Goal: Complete application form: Complete application form

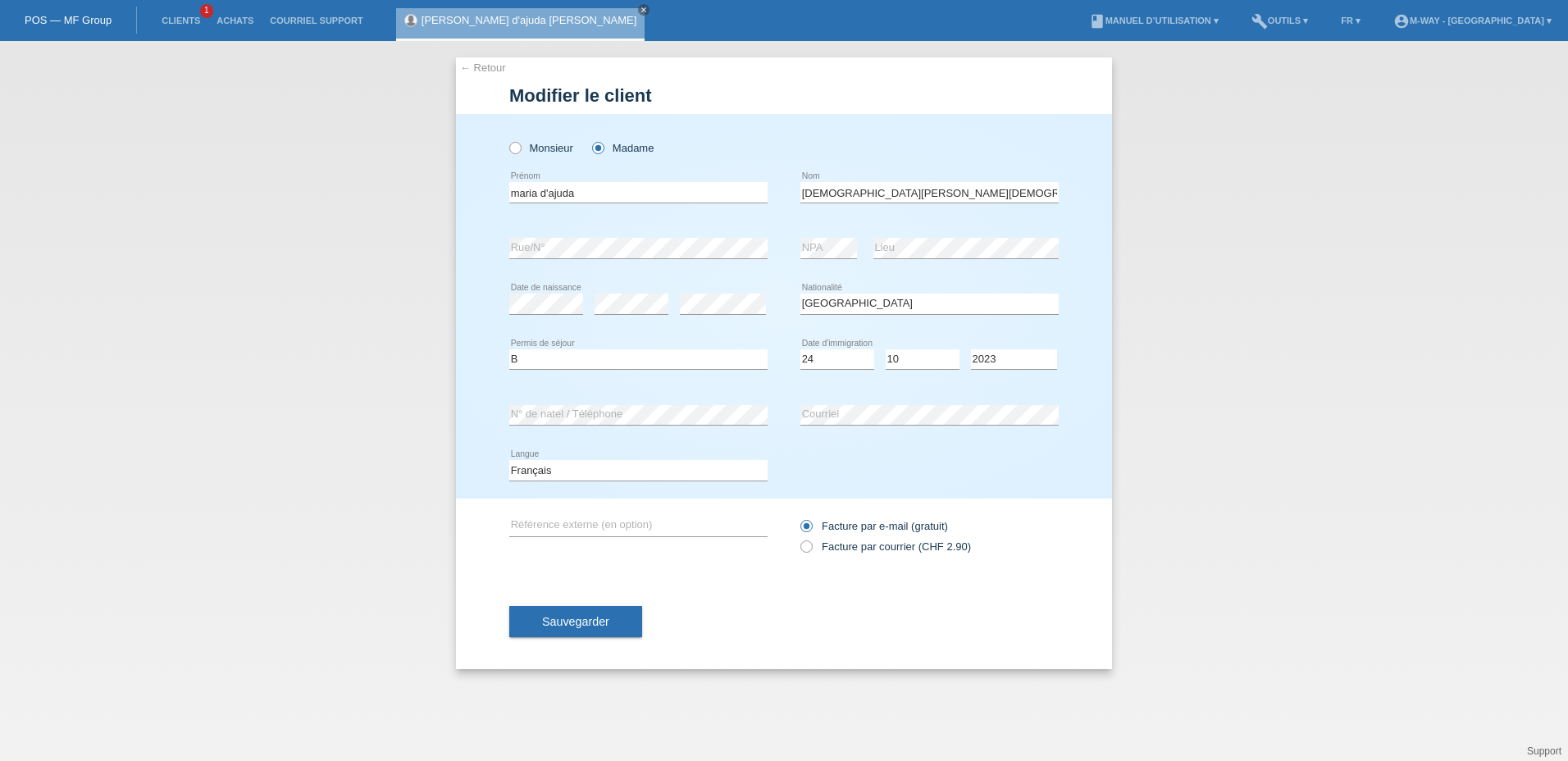
select select "ES"
select select "B"
select select "24"
select select "10"
select select "2023"
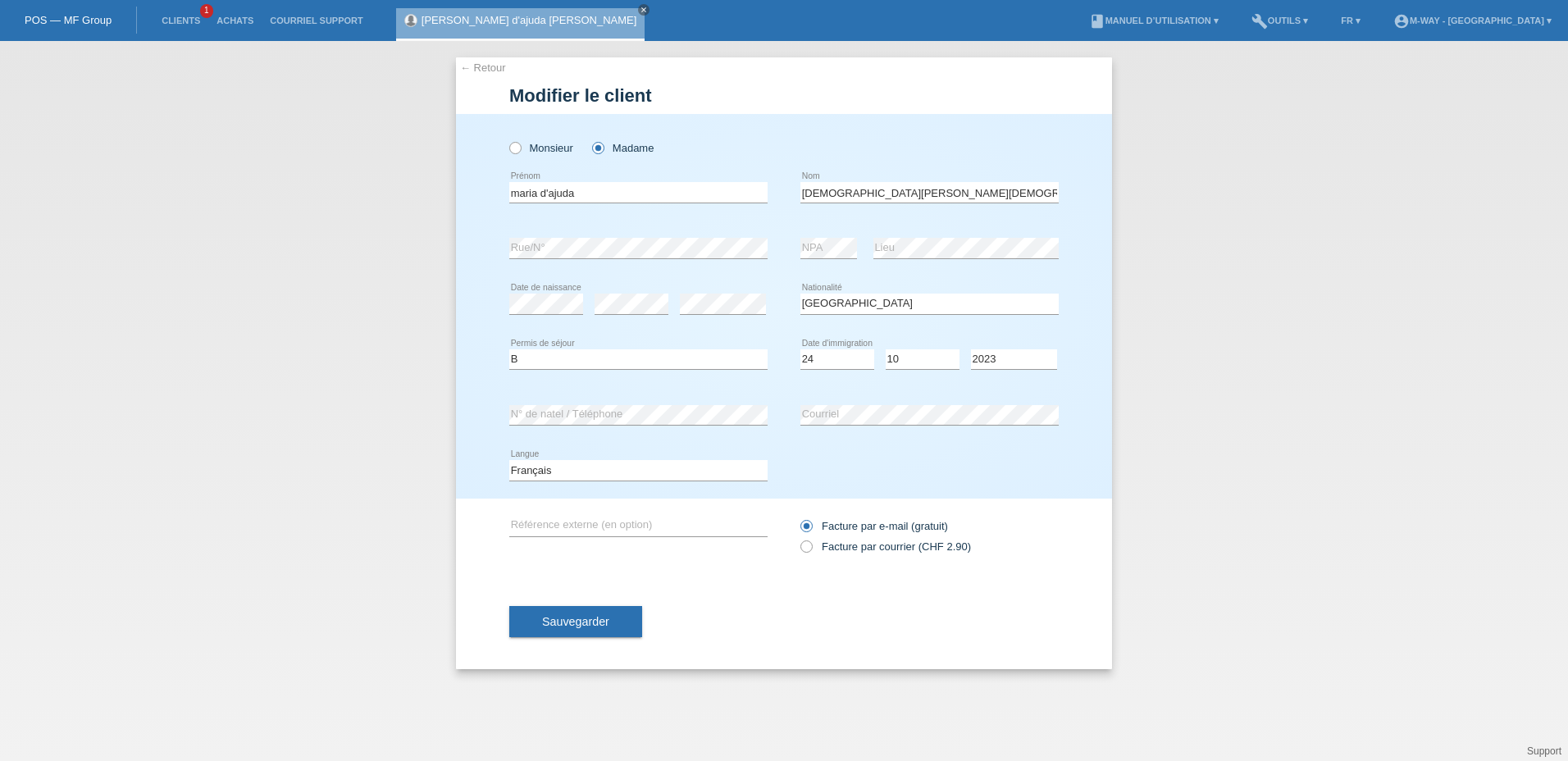
click at [54, 21] on link "POS — MF Group" at bounding box center [68, 20] width 87 height 12
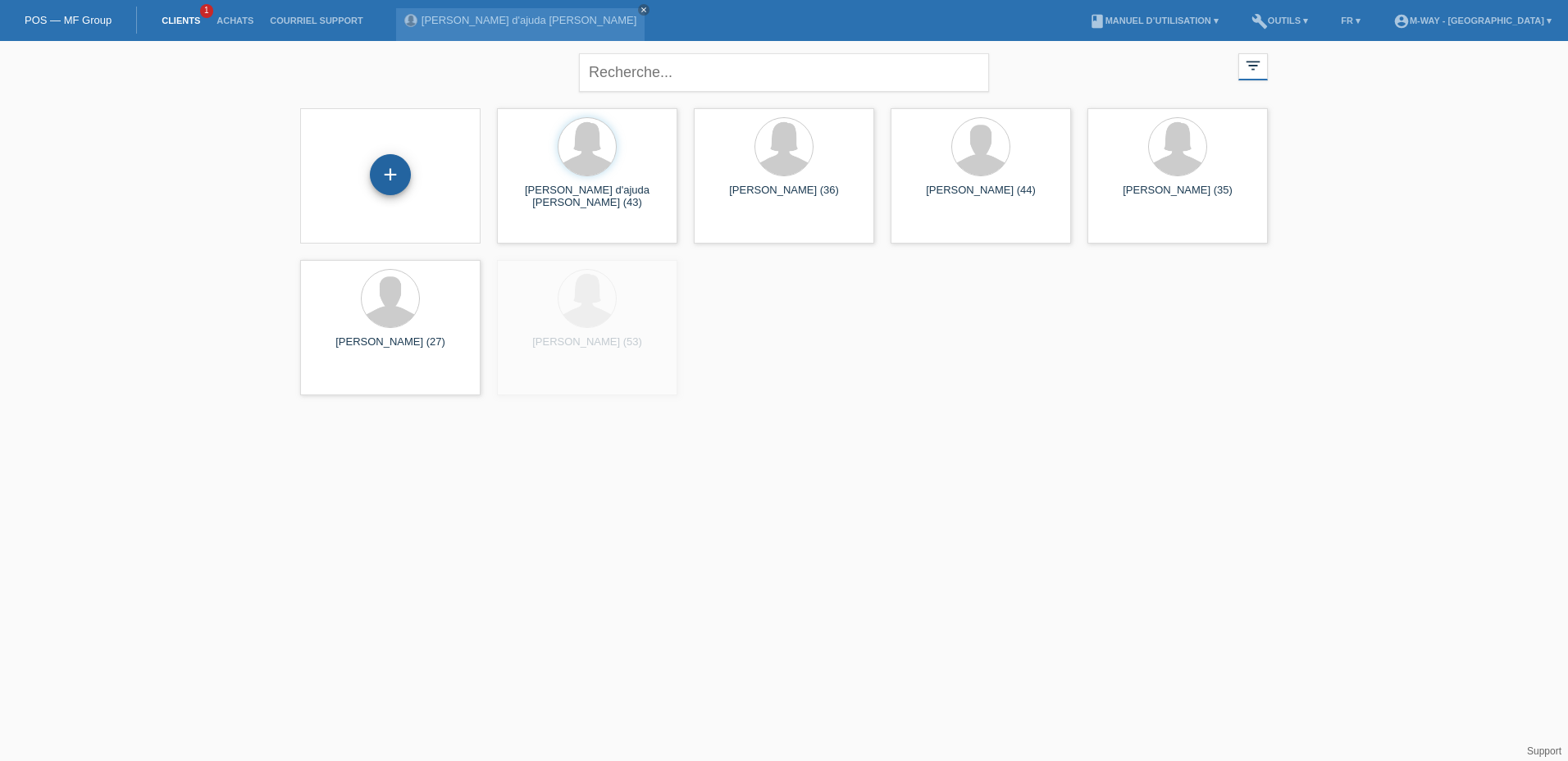
click at [379, 188] on div "+" at bounding box center [391, 175] width 41 height 41
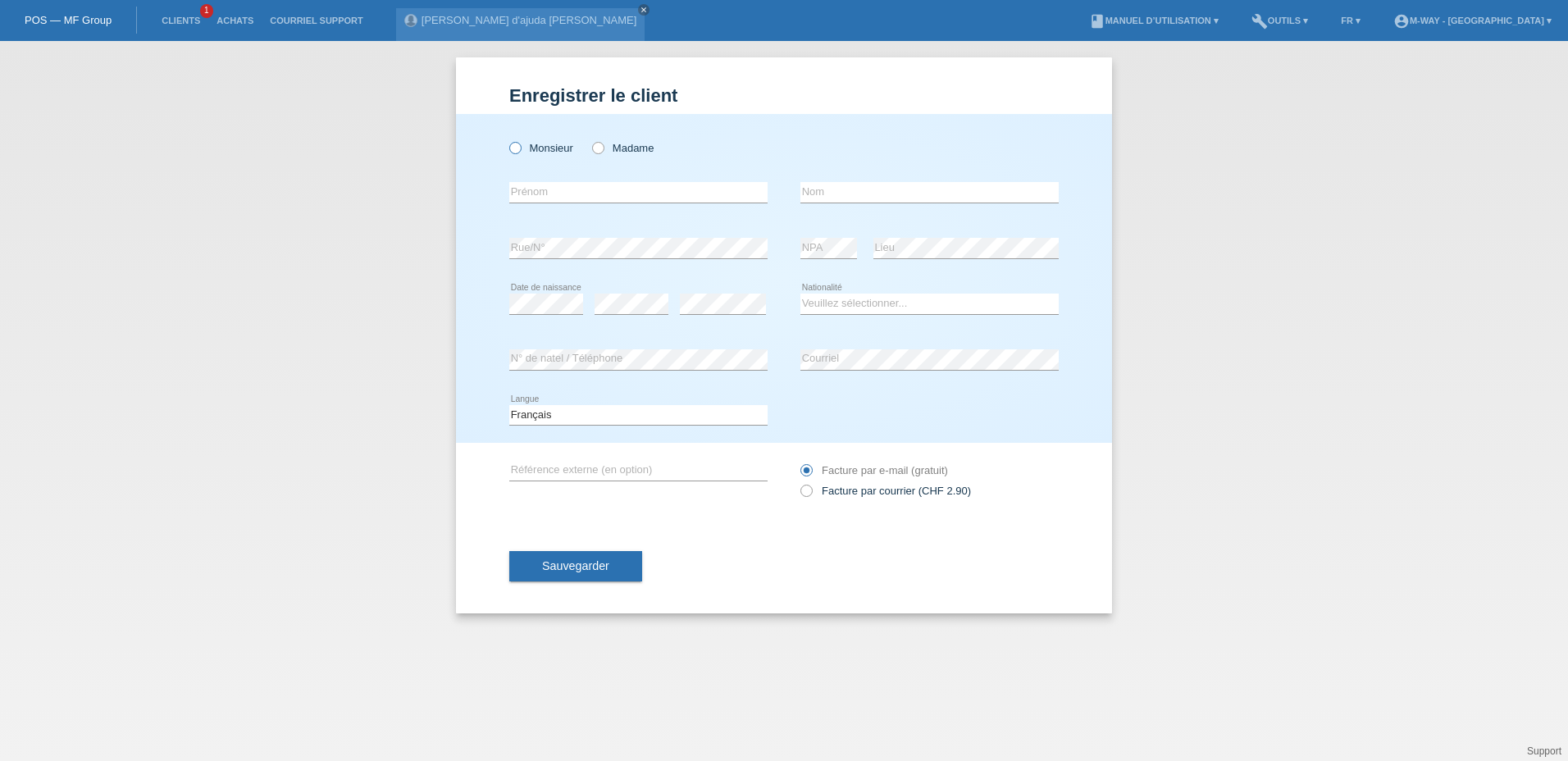
click at [536, 148] on label "Monsieur" at bounding box center [541, 148] width 64 height 12
click at [520, 148] on input "Monsieur" at bounding box center [514, 147] width 11 height 11
radio input "true"
click at [537, 192] on input "text" at bounding box center [638, 192] width 259 height 21
type input "antoine"
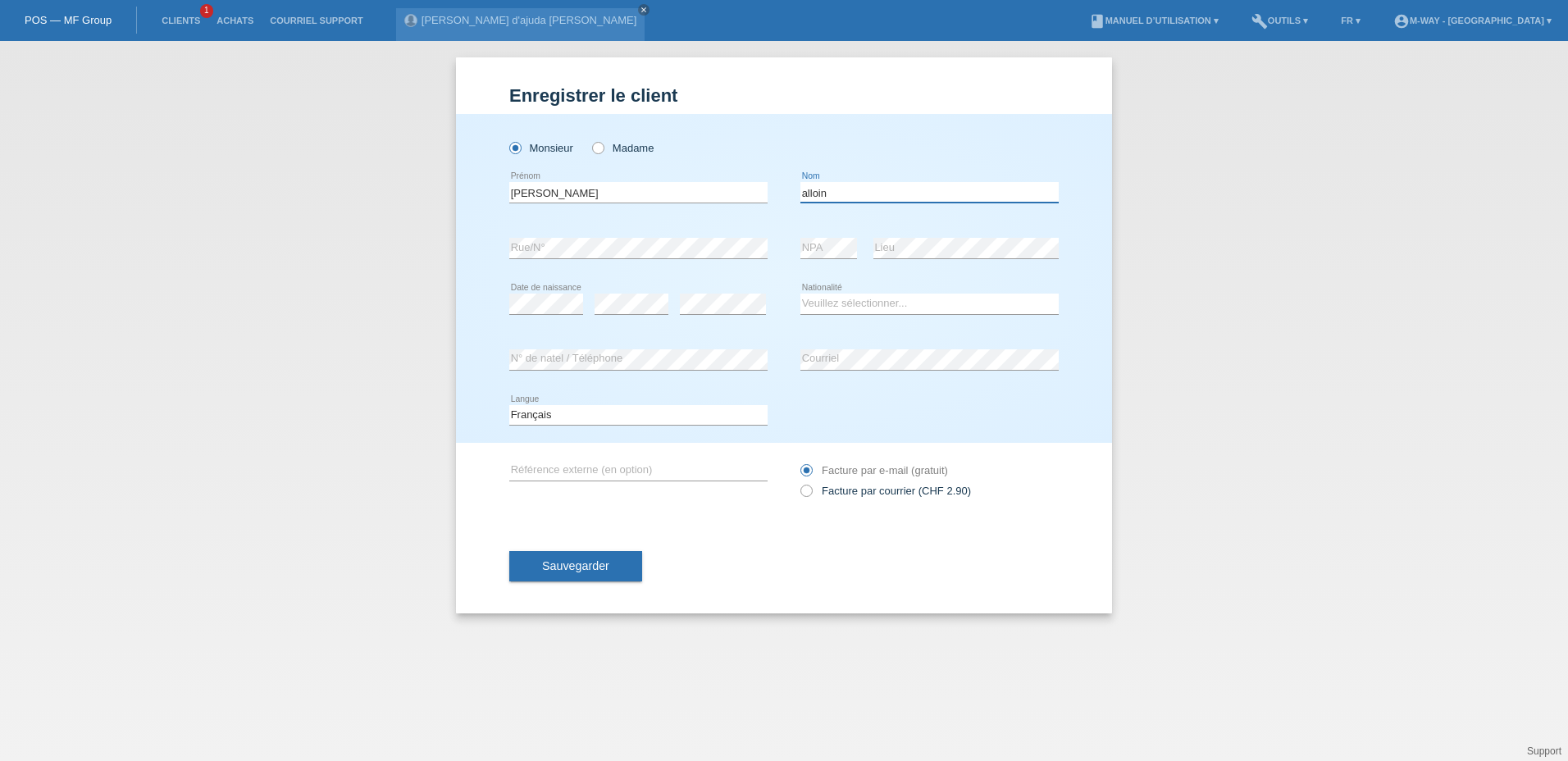
type input "alloin"
